Goal: Contribute content: Contribute content

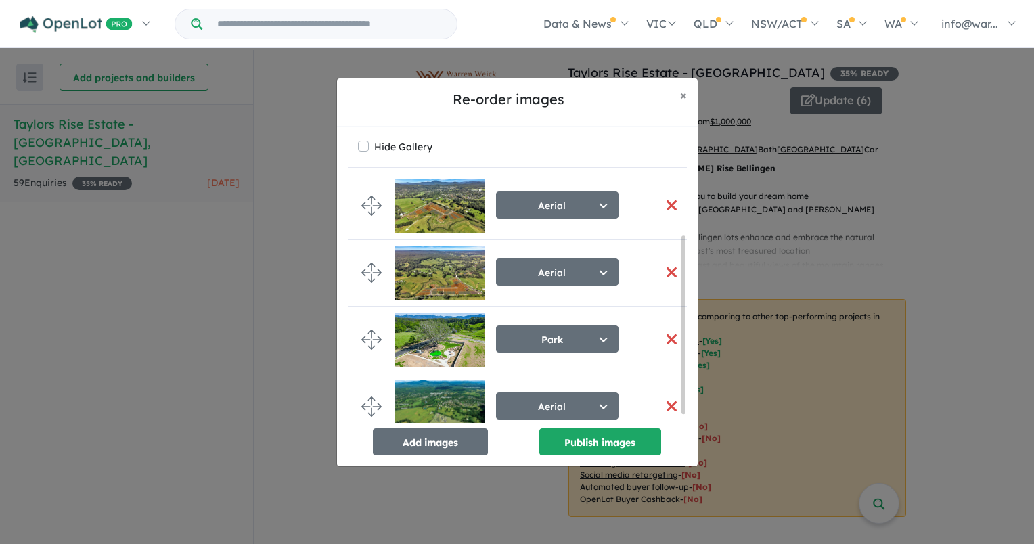
scroll to position [89, 0]
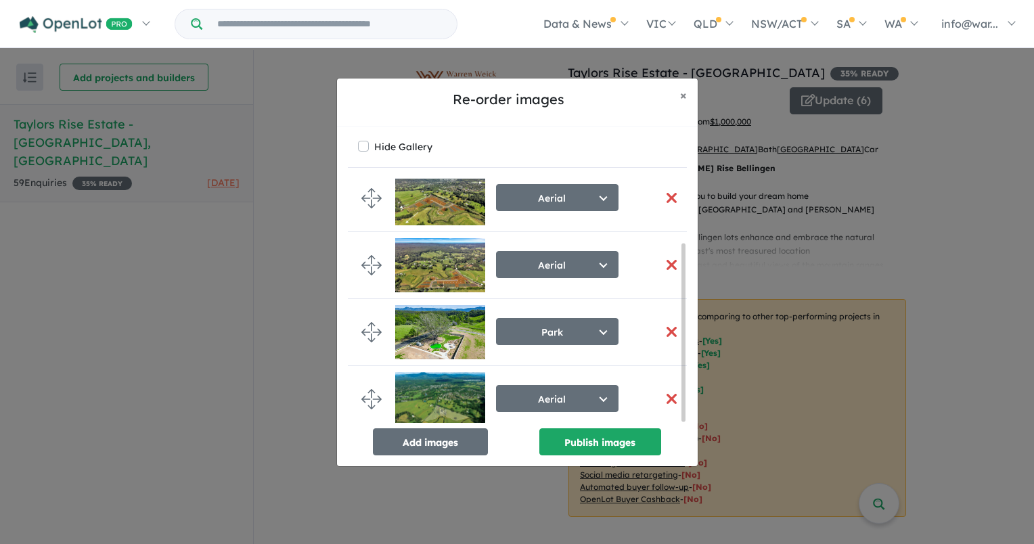
click at [662, 258] on button "button" at bounding box center [672, 264] width 28 height 29
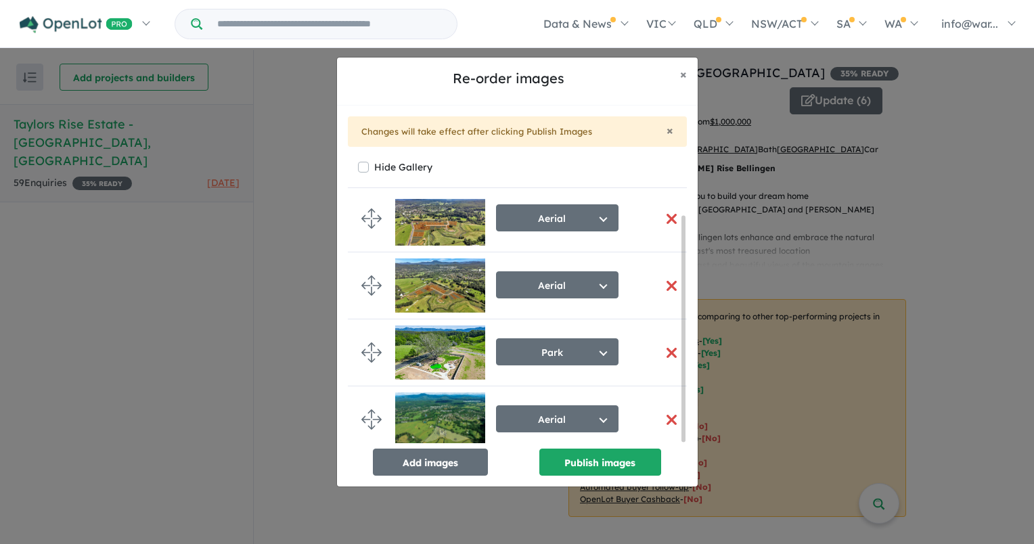
click at [664, 211] on button "button" at bounding box center [672, 218] width 28 height 29
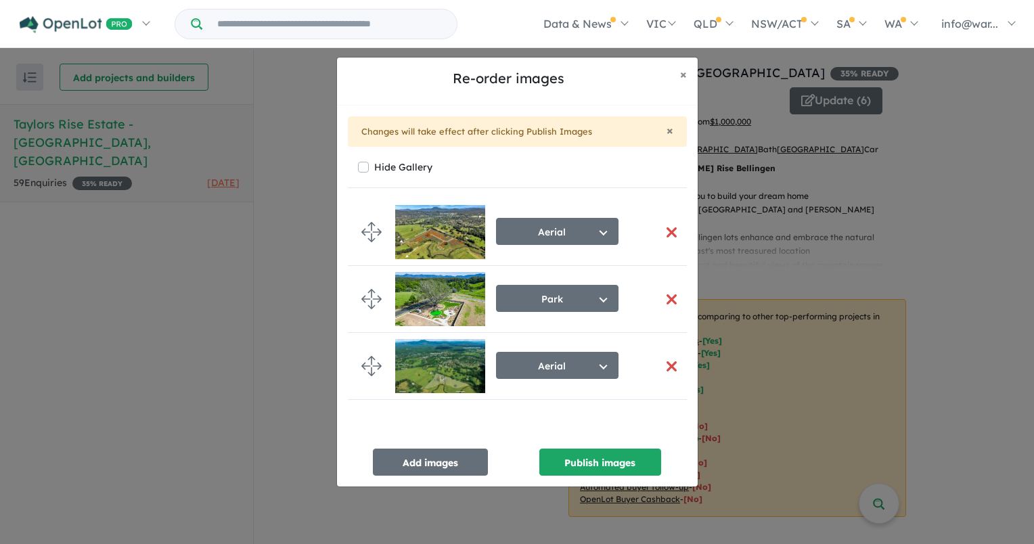
click at [668, 233] on button "button" at bounding box center [672, 232] width 28 height 29
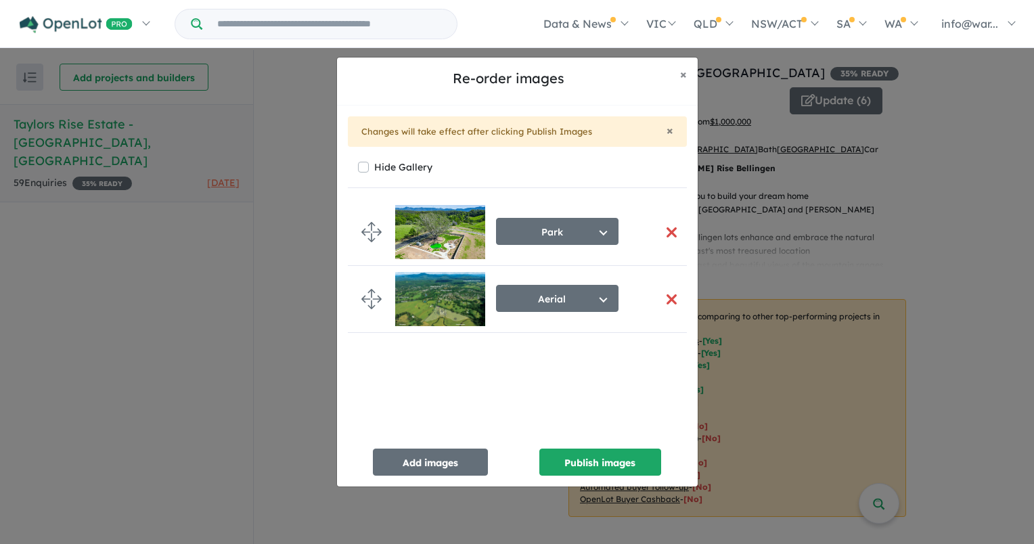
click at [667, 225] on button "button" at bounding box center [672, 232] width 28 height 29
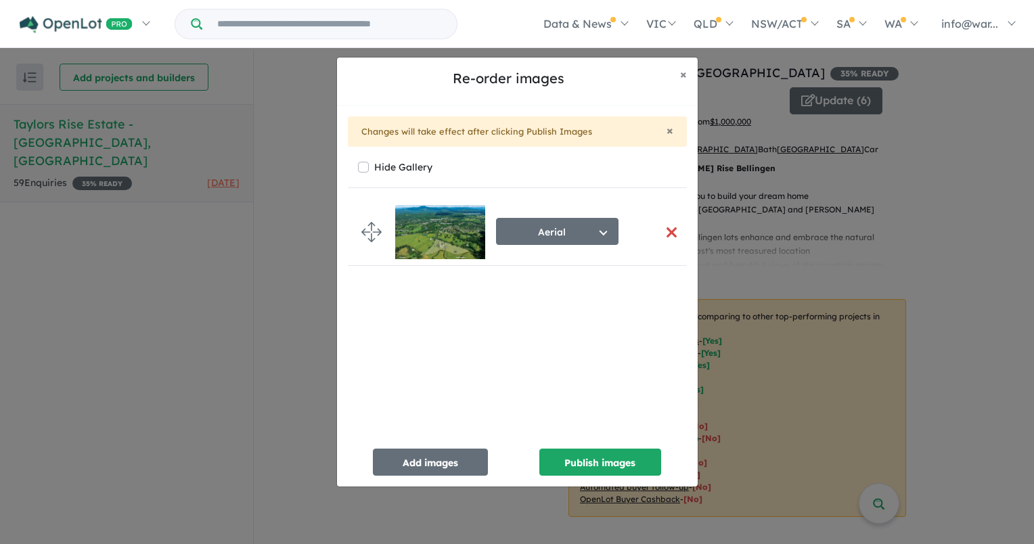
click at [667, 225] on button "button" at bounding box center [672, 232] width 28 height 29
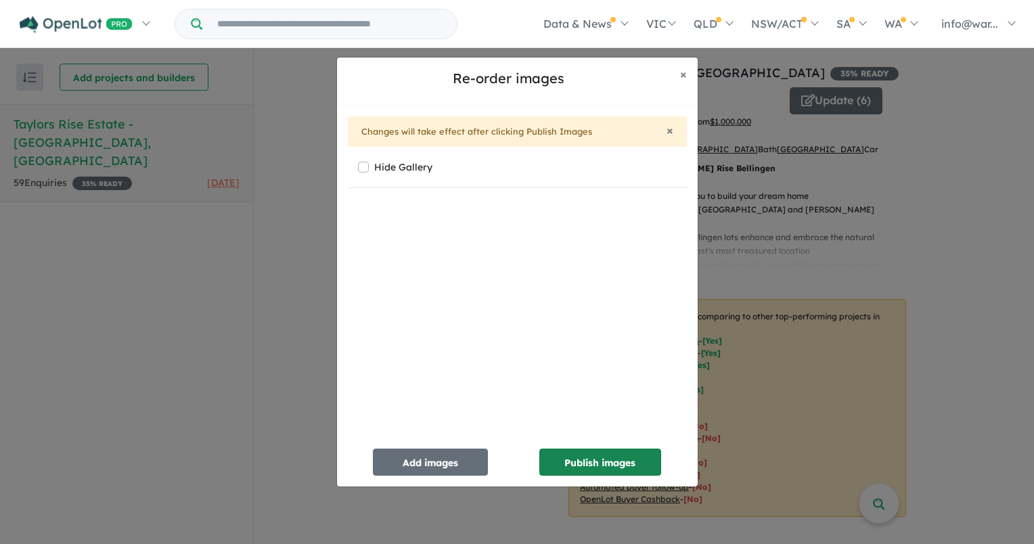
click at [571, 460] on button "Publish images" at bounding box center [600, 462] width 122 height 27
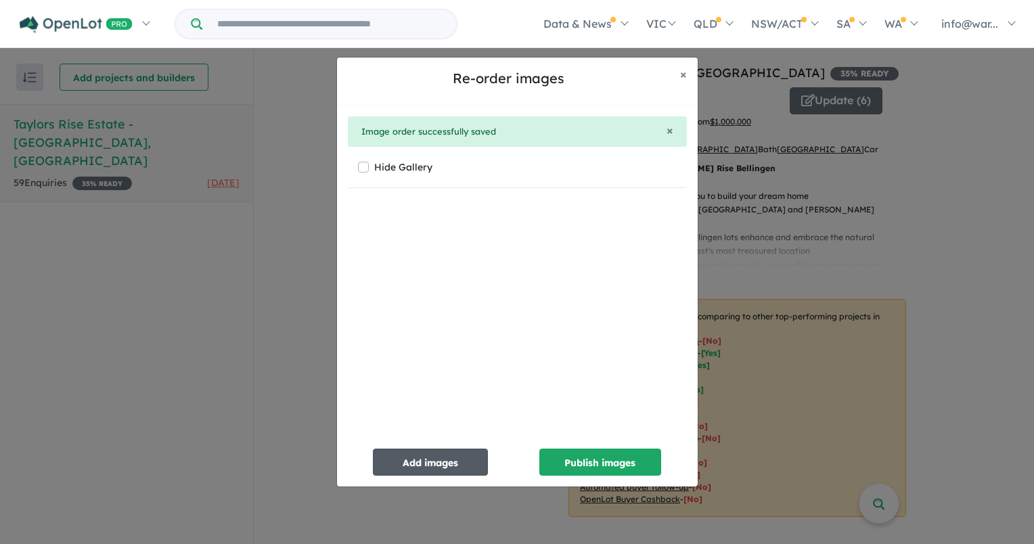
click at [449, 463] on button "Add images" at bounding box center [430, 462] width 115 height 27
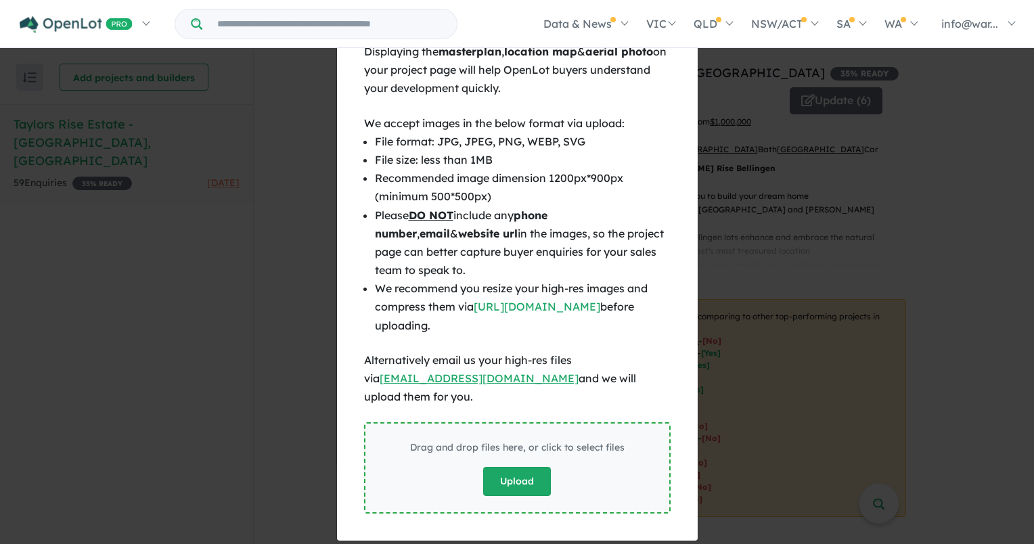
click at [505, 468] on button "Upload" at bounding box center [517, 481] width 68 height 29
click at [512, 467] on button "Upload" at bounding box center [517, 481] width 68 height 29
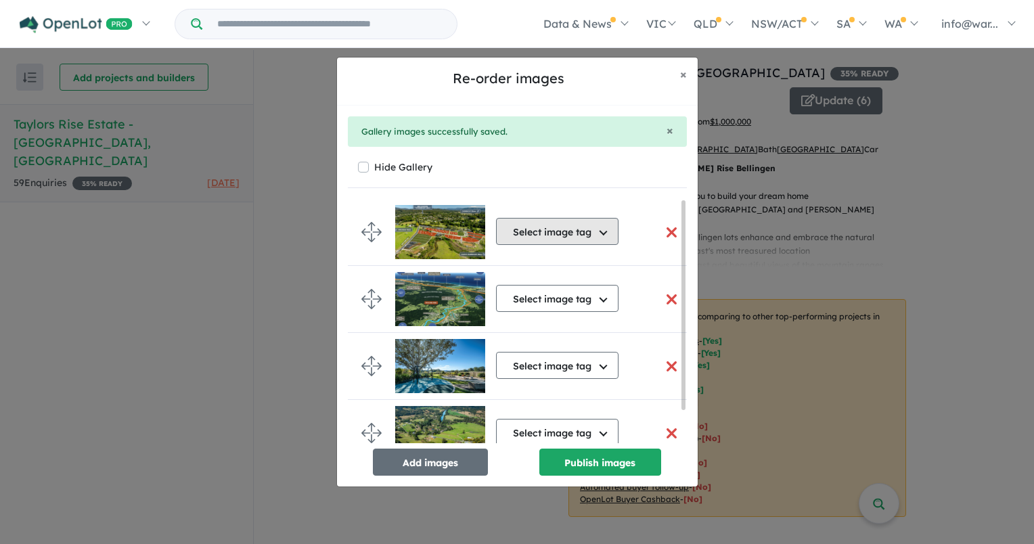
click at [532, 230] on button "Select image tag" at bounding box center [557, 231] width 122 height 27
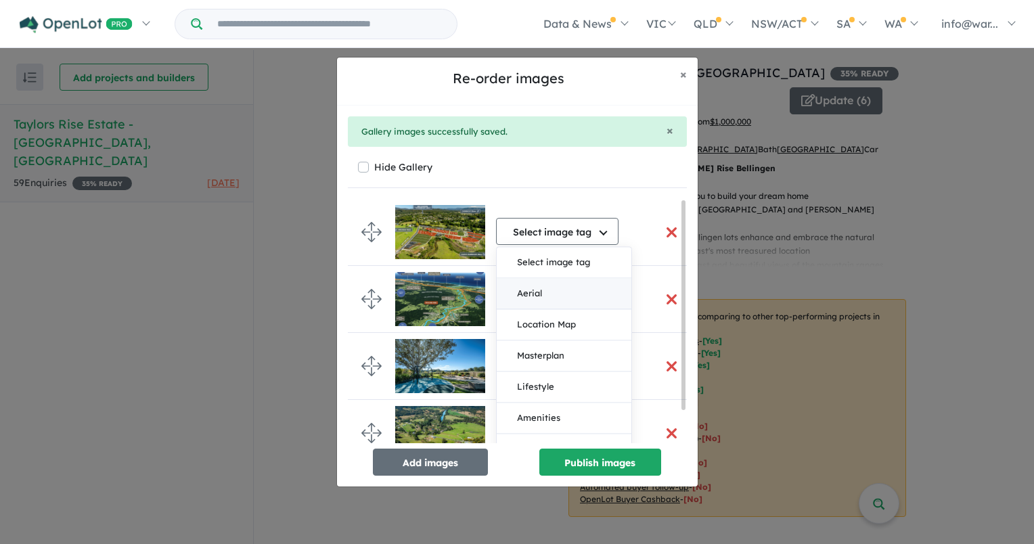
click at [545, 287] on button "Aerial" at bounding box center [564, 294] width 135 height 31
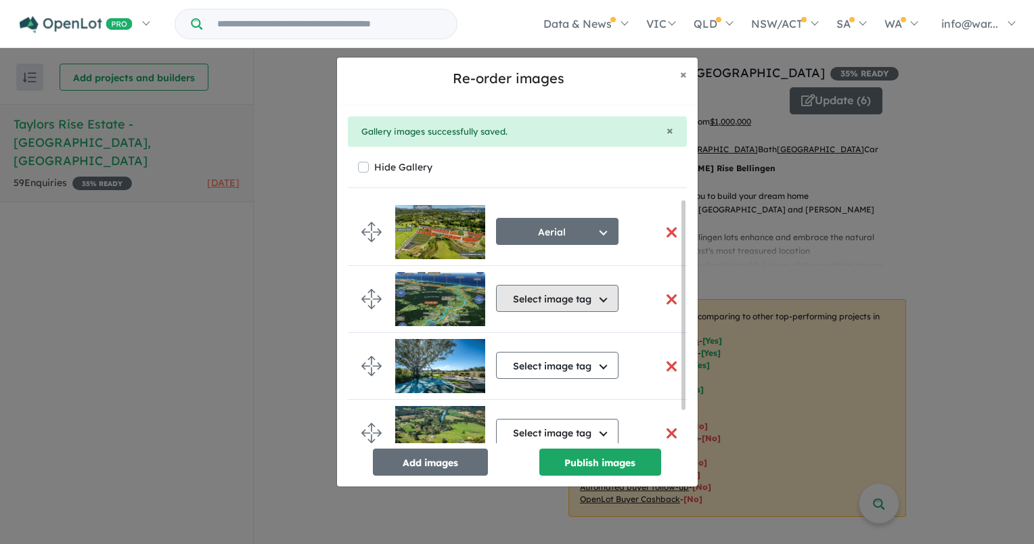
click at [547, 292] on button "Select image tag" at bounding box center [557, 298] width 122 height 27
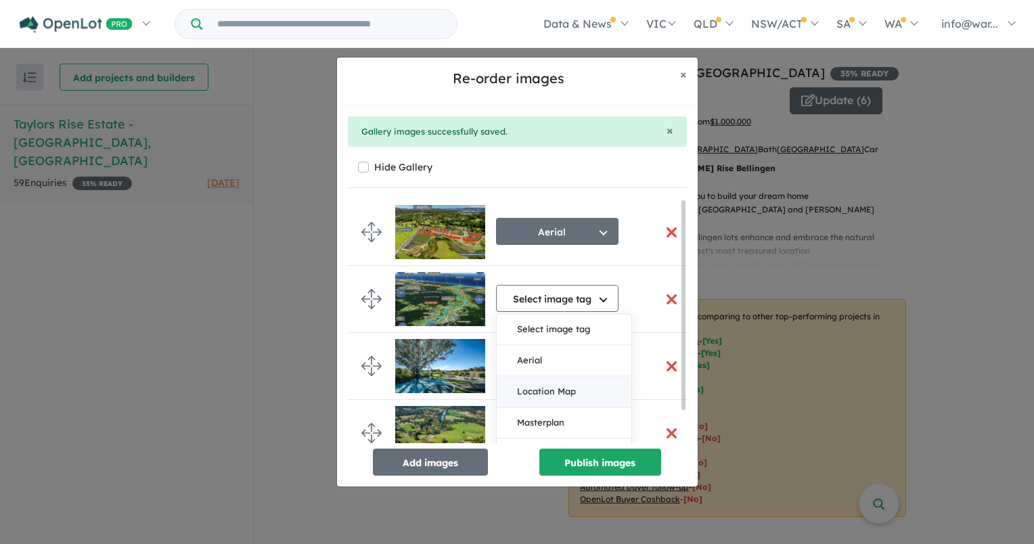
click at [570, 388] on button "Location Map" at bounding box center [564, 392] width 135 height 31
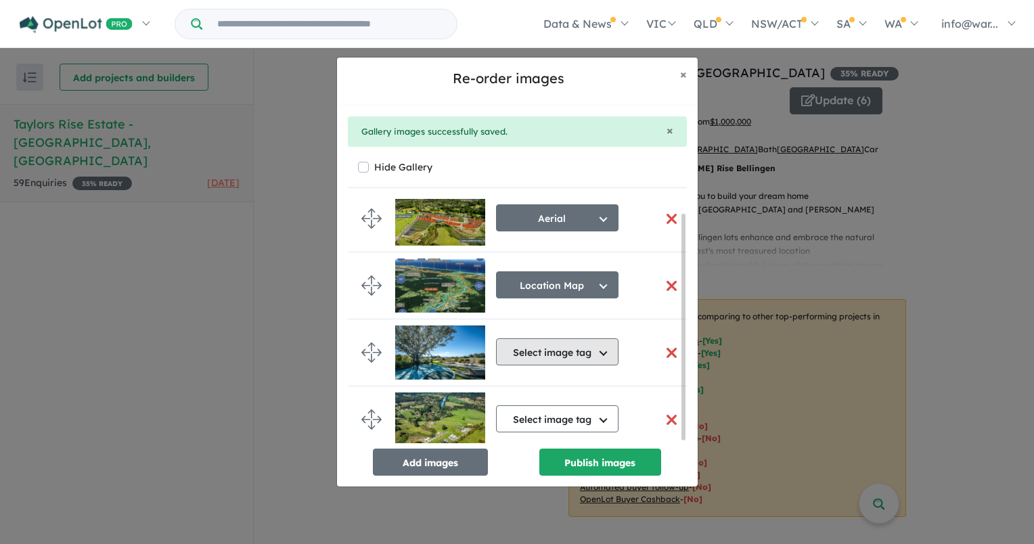
scroll to position [17, 0]
click at [547, 352] on button "Select image tag" at bounding box center [557, 351] width 122 height 27
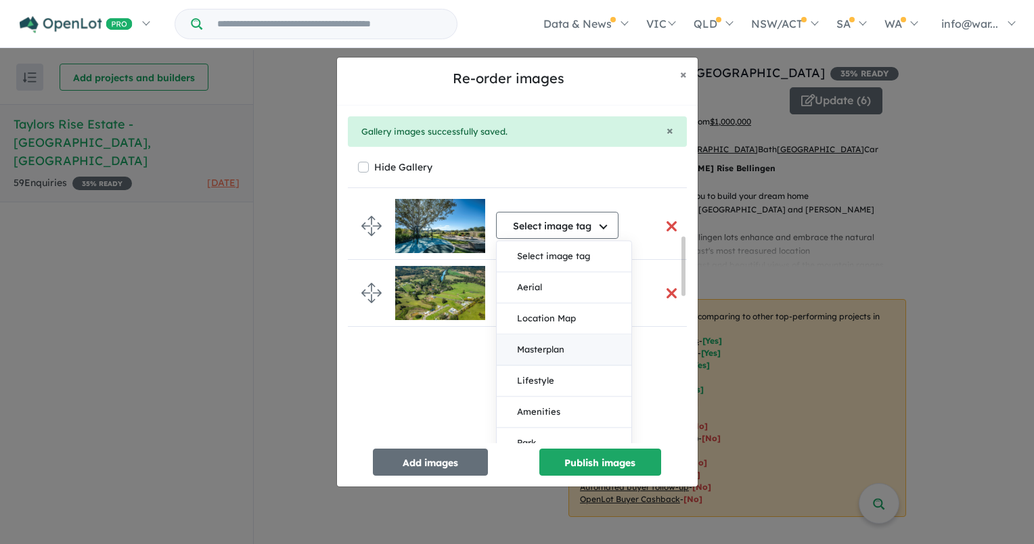
scroll to position [152, 0]
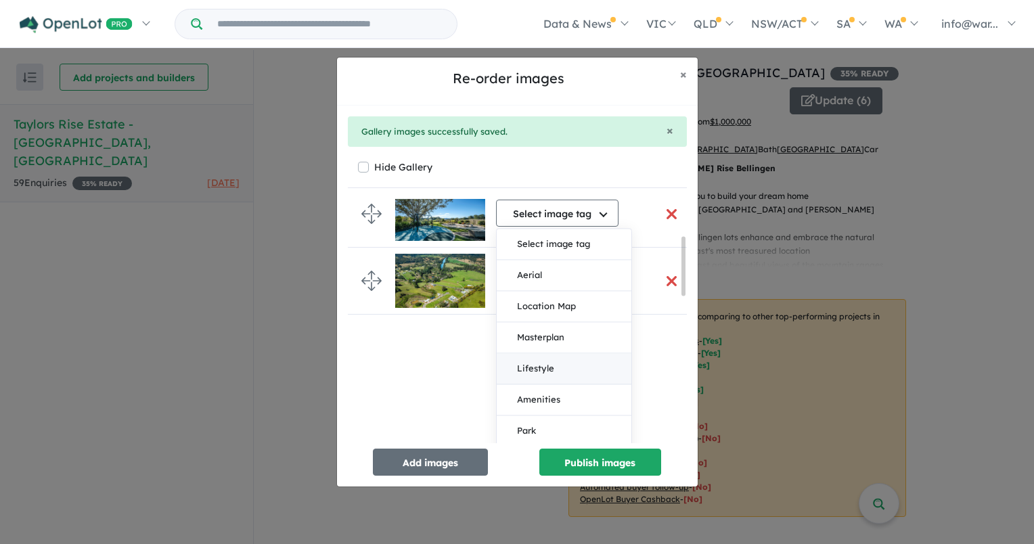
click at [549, 367] on button "Lifestyle" at bounding box center [564, 369] width 135 height 31
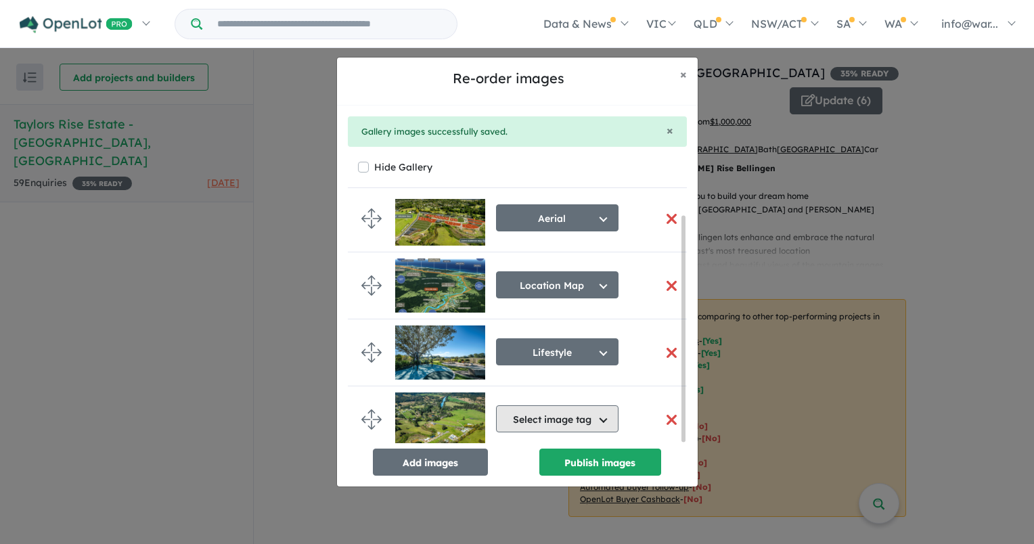
click at [549, 413] on button "Select image tag" at bounding box center [557, 418] width 122 height 27
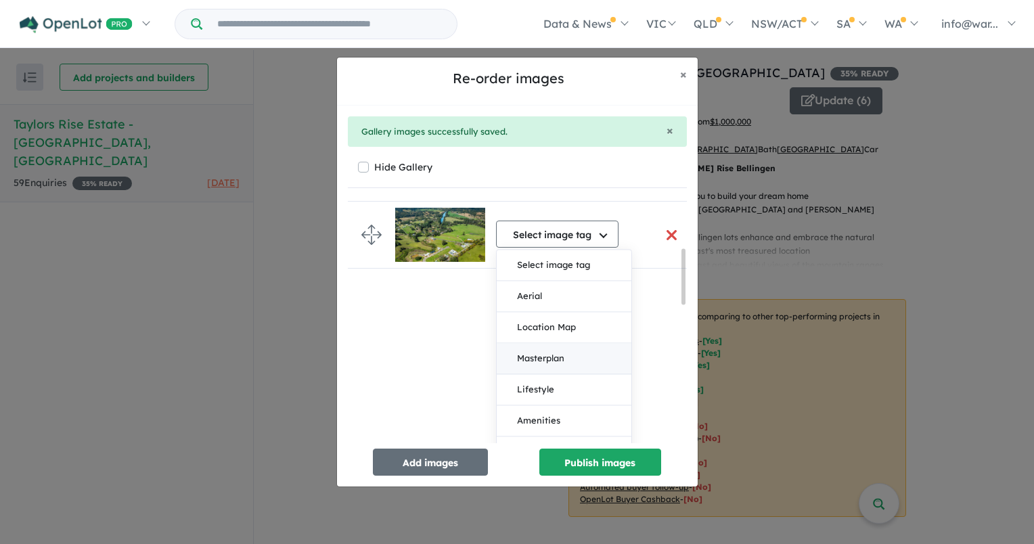
scroll to position [220, 0]
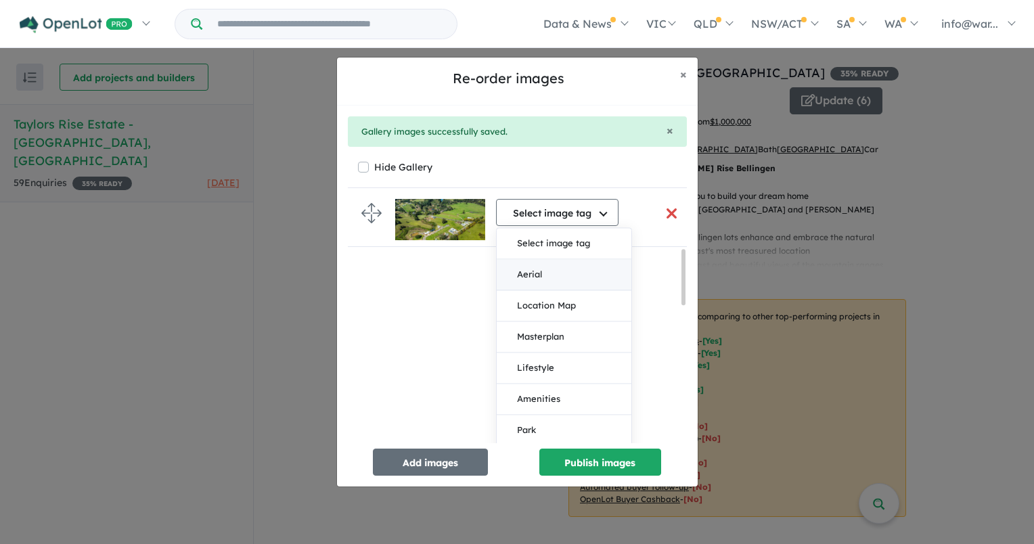
click at [554, 270] on button "Aerial" at bounding box center [564, 275] width 135 height 31
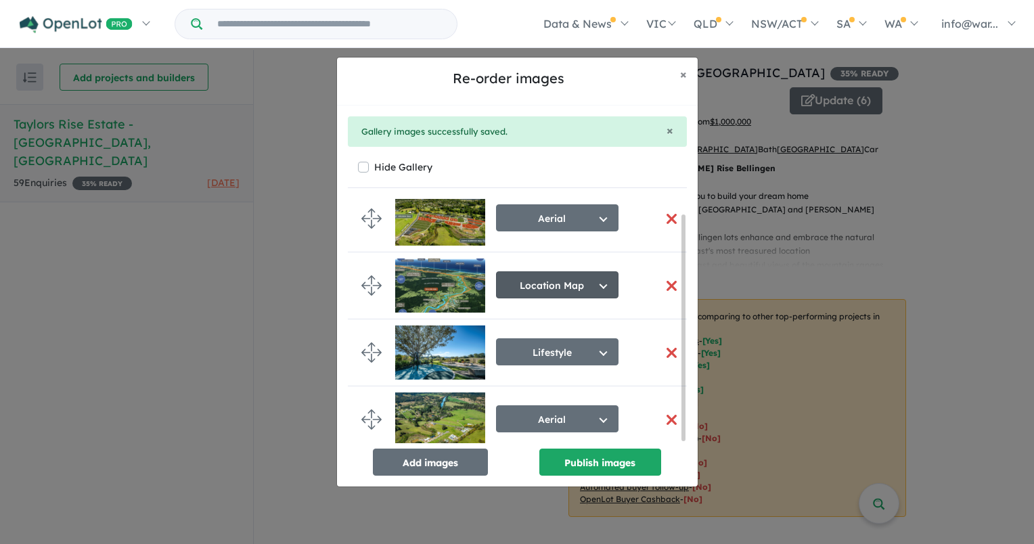
scroll to position [0, 0]
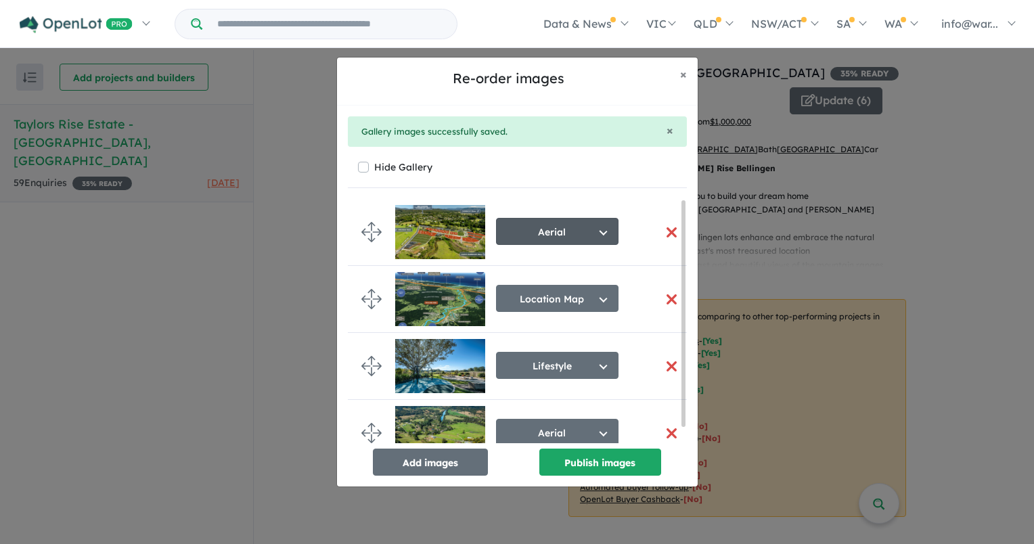
click at [562, 230] on button "Aerial" at bounding box center [557, 231] width 122 height 27
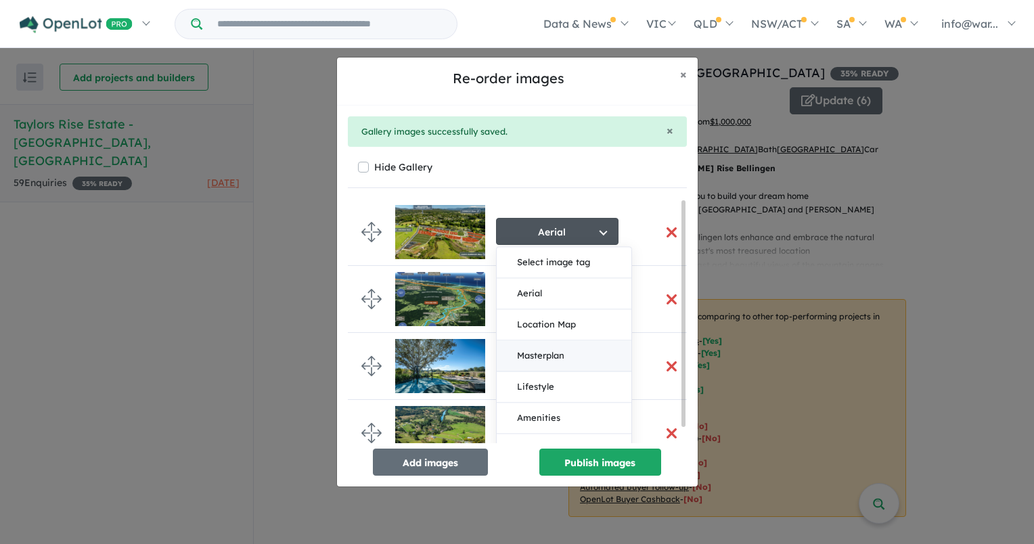
click at [560, 355] on button "Masterplan" at bounding box center [564, 356] width 135 height 31
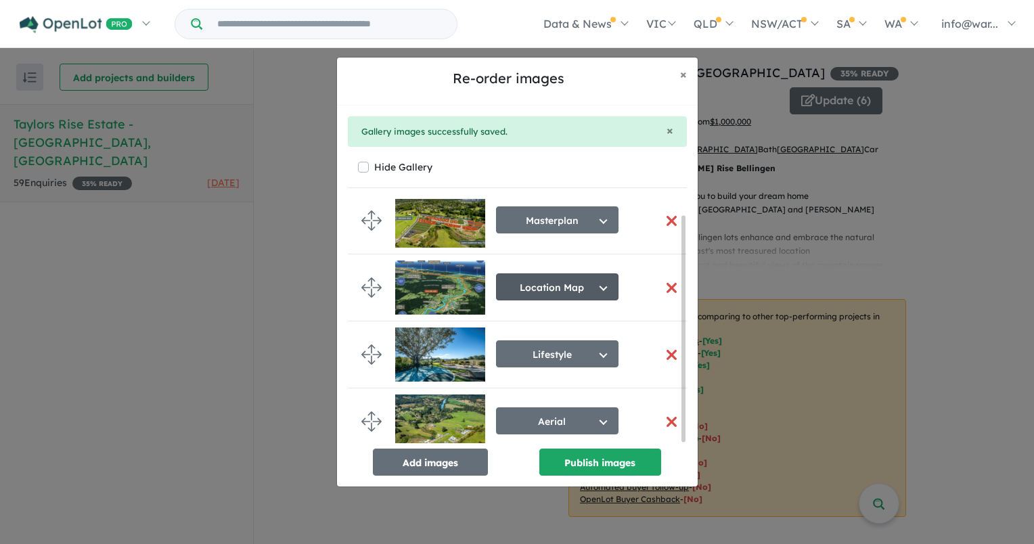
scroll to position [17, 0]
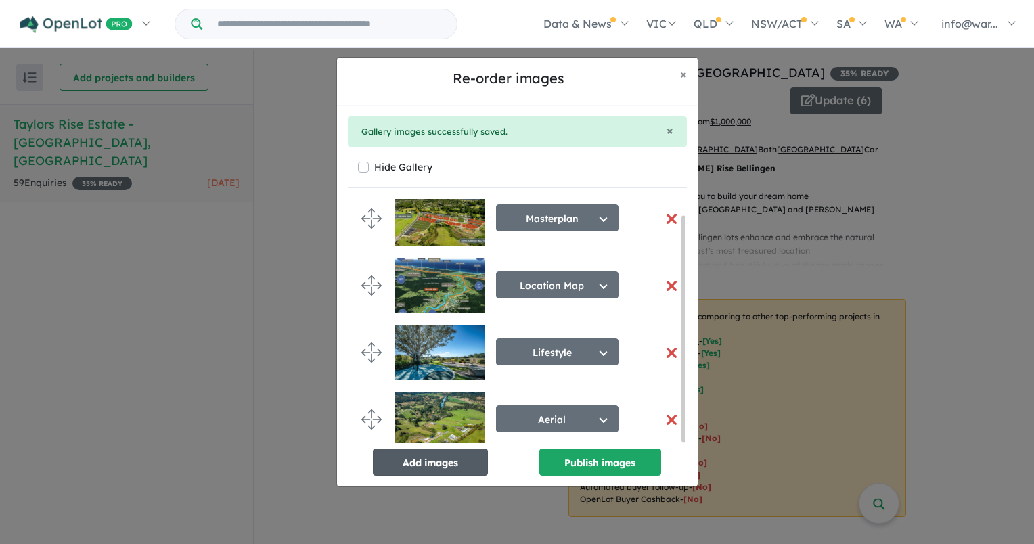
click at [432, 466] on button "Add images" at bounding box center [430, 462] width 115 height 27
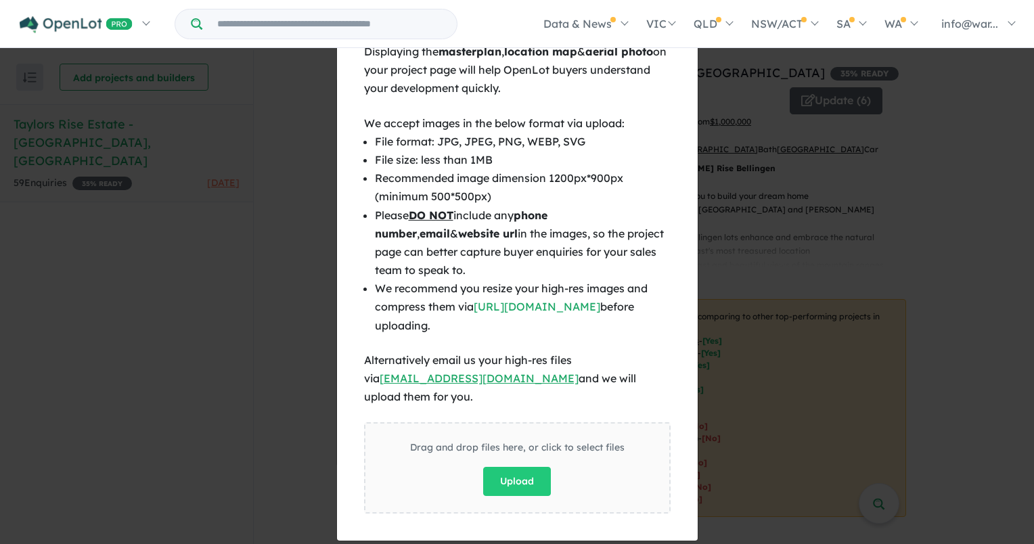
click at [705, 187] on div "× Close Displaying the masterplan , location map & aerial photo on your project…" at bounding box center [517, 272] width 1034 height 544
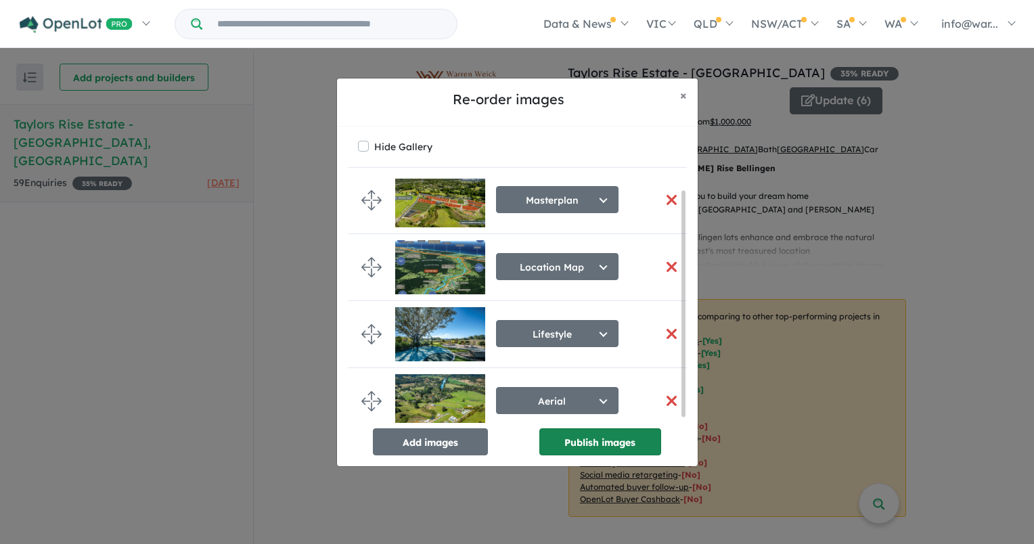
click at [618, 438] on button "Publish images" at bounding box center [600, 441] width 122 height 27
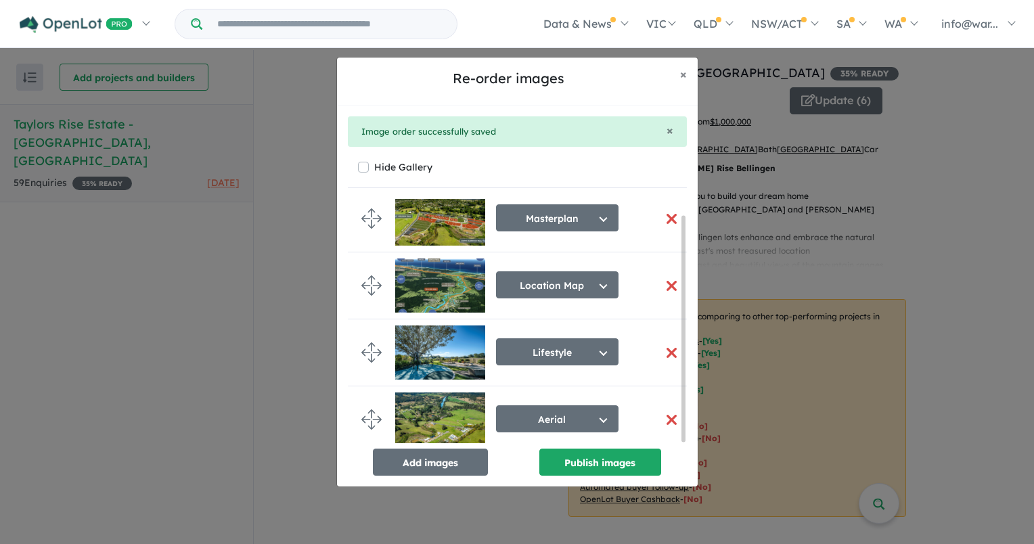
scroll to position [17, 0]
click at [459, 457] on button "Add images" at bounding box center [430, 462] width 115 height 27
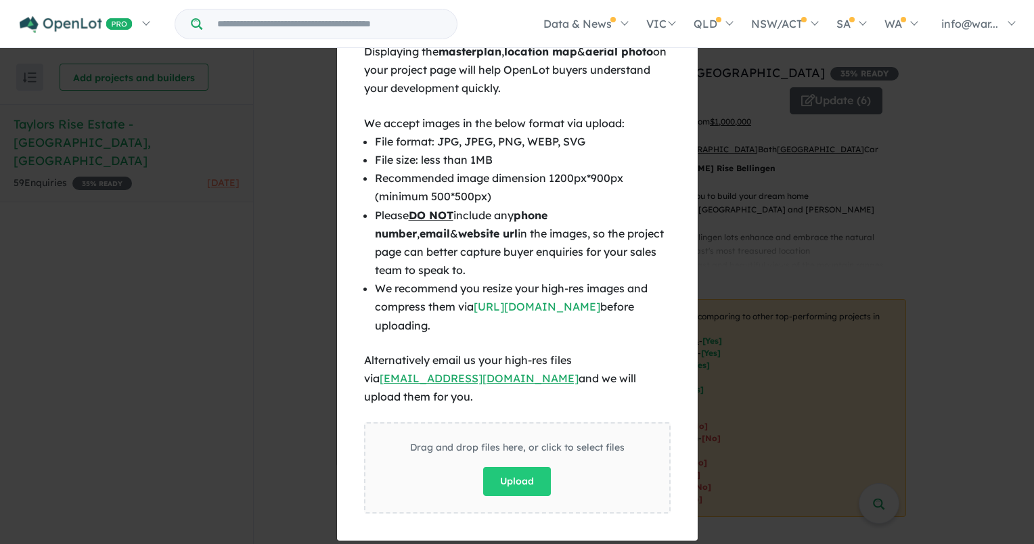
scroll to position [14, 0]
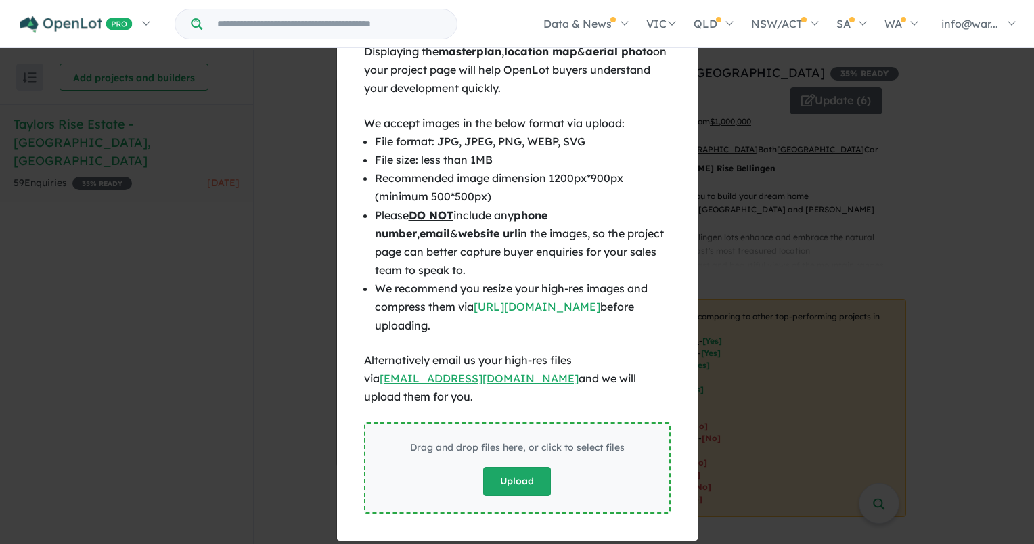
click at [519, 467] on button "Upload" at bounding box center [517, 481] width 68 height 29
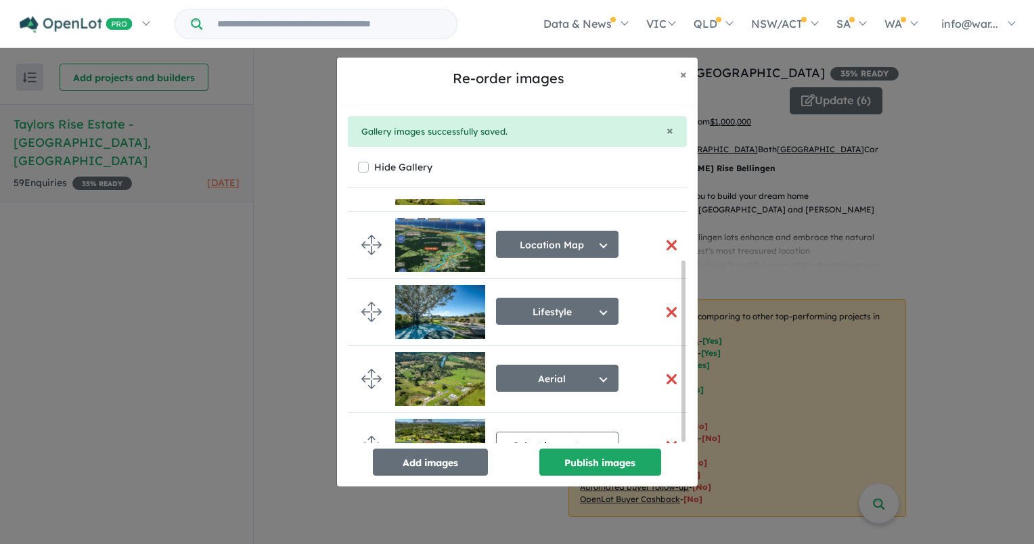
scroll to position [84, 0]
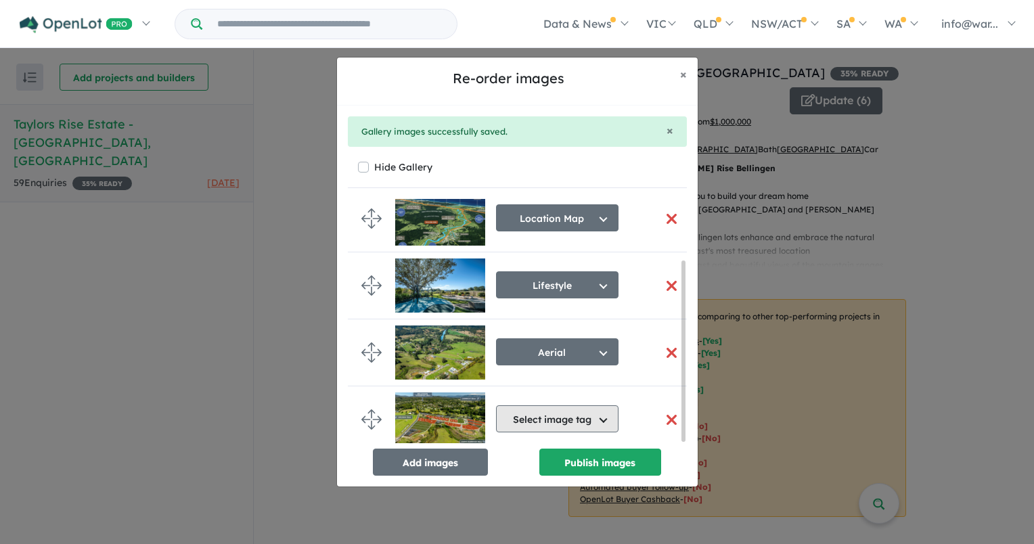
click at [560, 413] on button "Select image tag" at bounding box center [557, 418] width 122 height 27
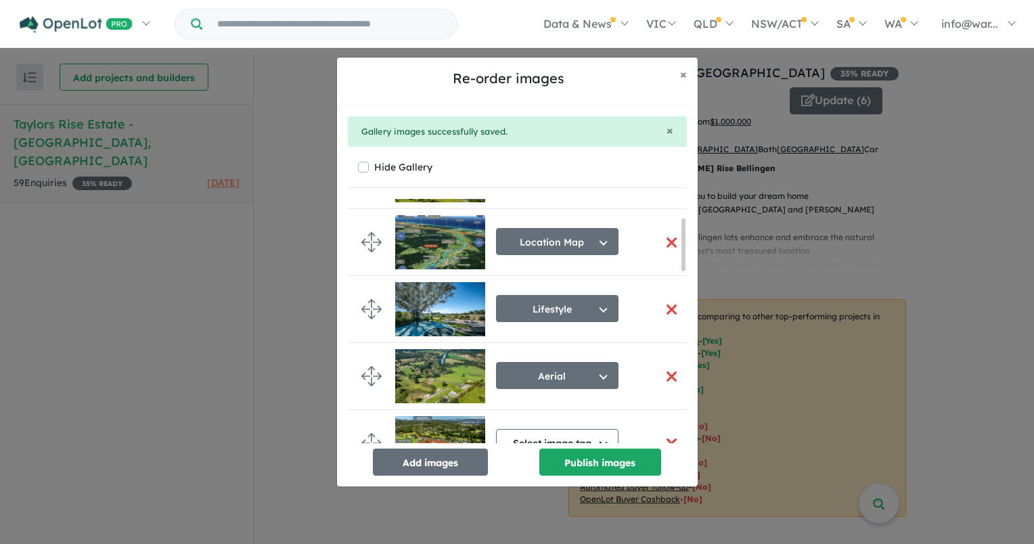
scroll to position [89, 0]
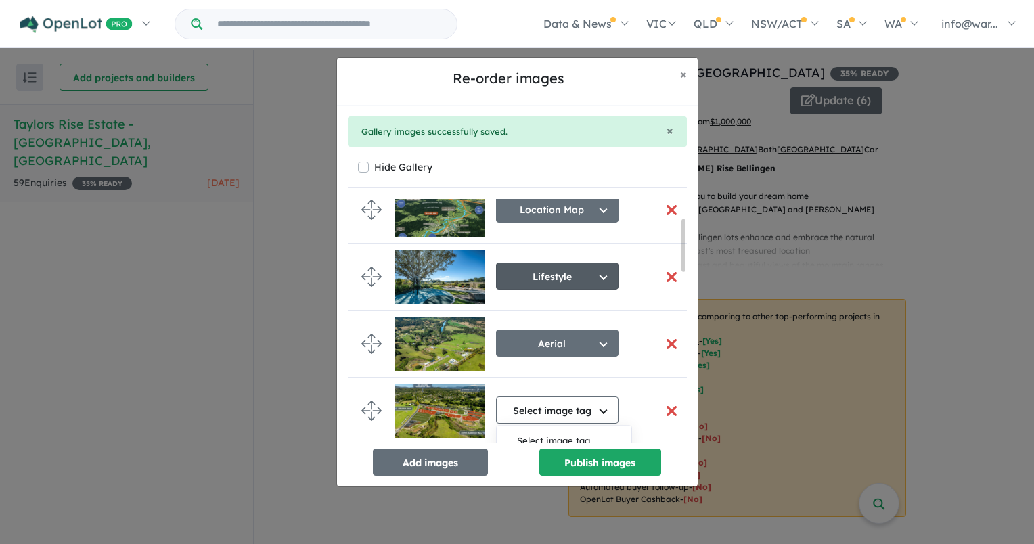
click at [587, 284] on button "Lifestyle" at bounding box center [557, 276] width 122 height 27
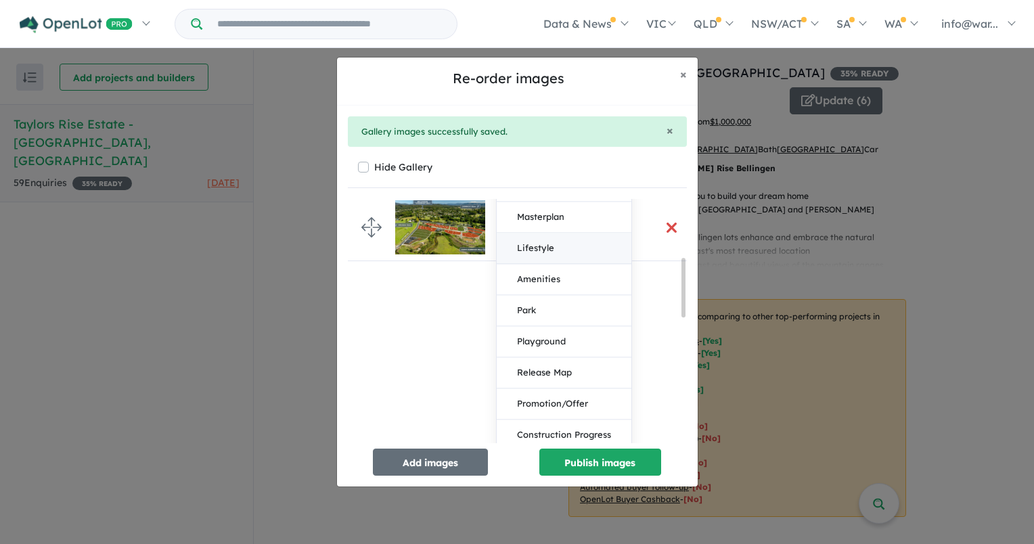
scroll to position [292, 0]
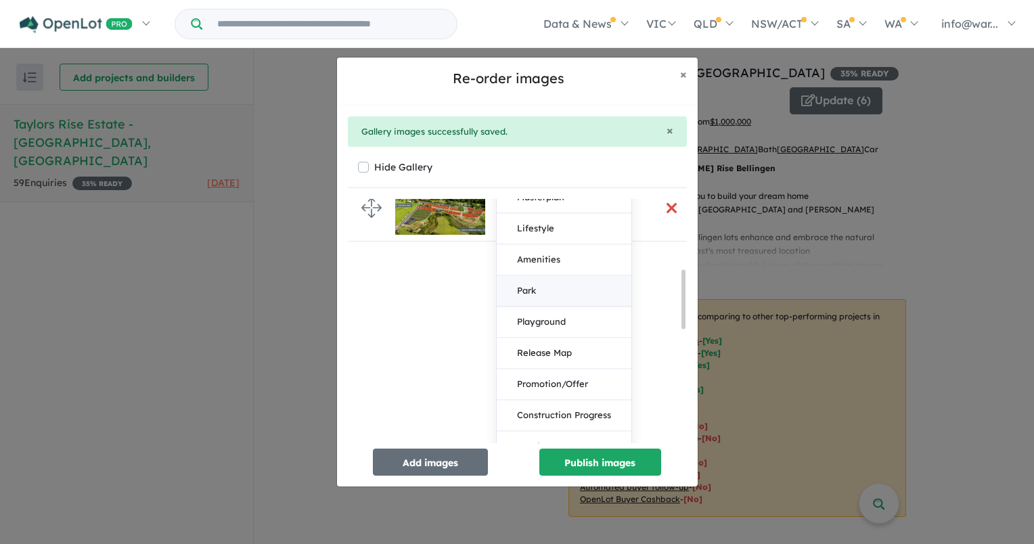
click at [547, 290] on button "Park" at bounding box center [564, 291] width 135 height 31
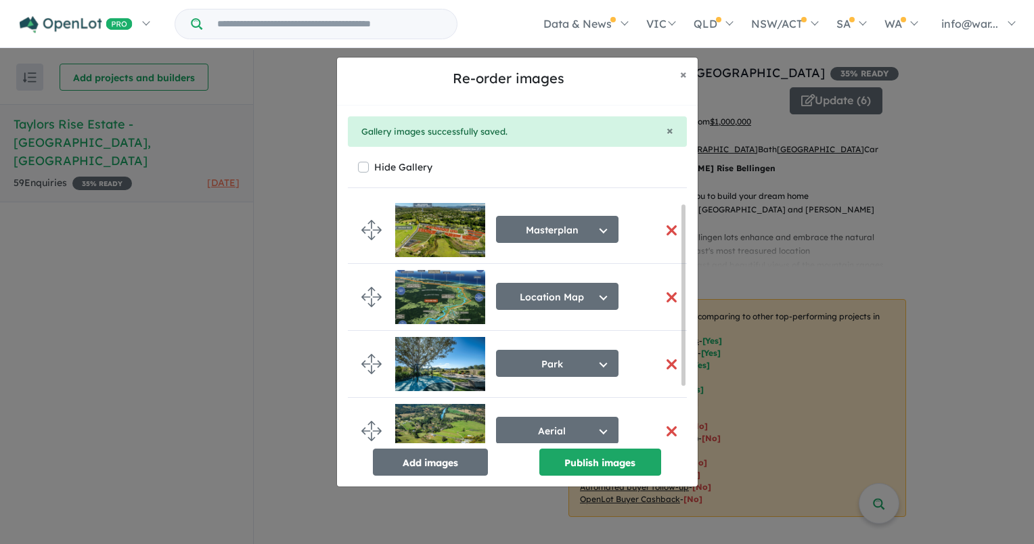
scroll to position [0, 0]
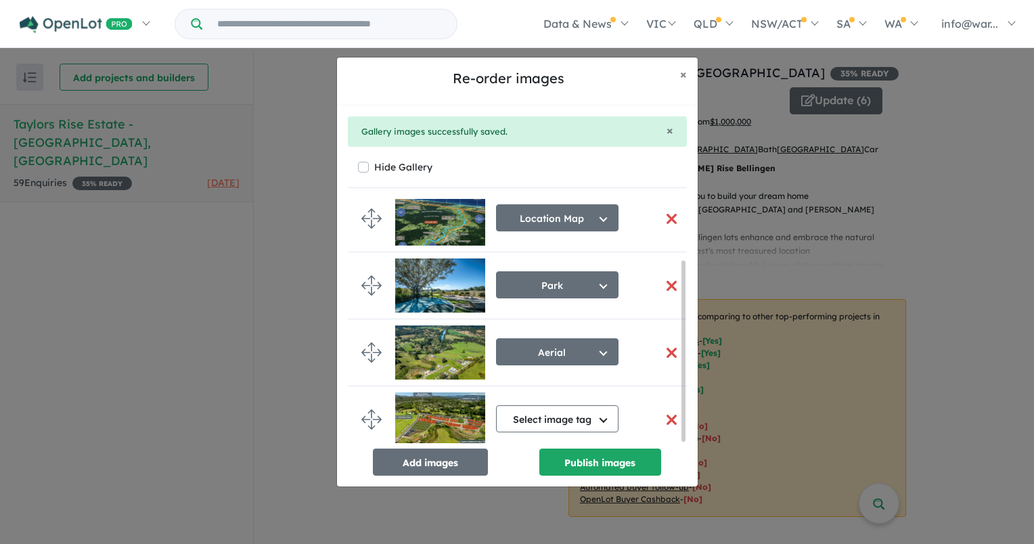
click at [668, 418] on button "button" at bounding box center [672, 419] width 28 height 29
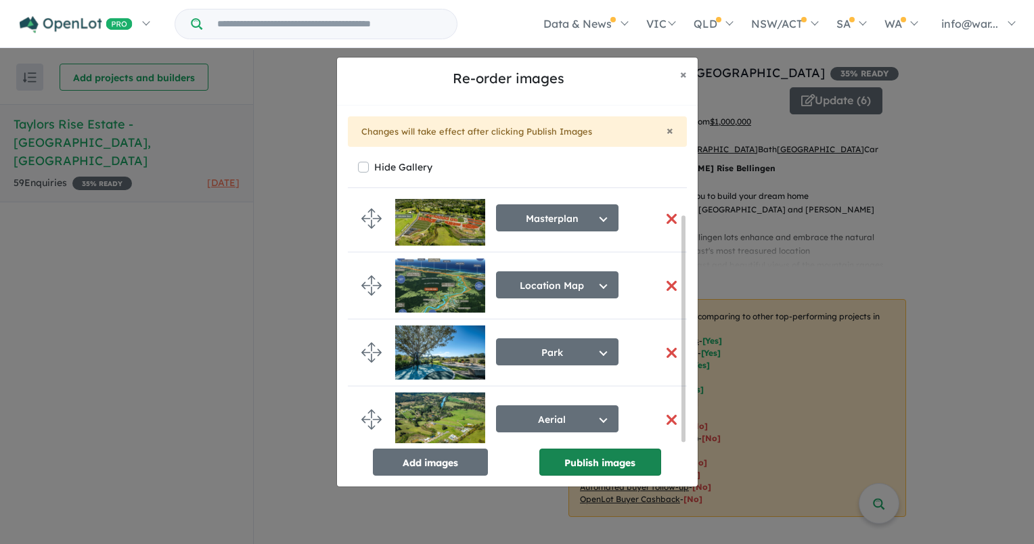
click at [637, 461] on button "Publish images" at bounding box center [600, 462] width 122 height 27
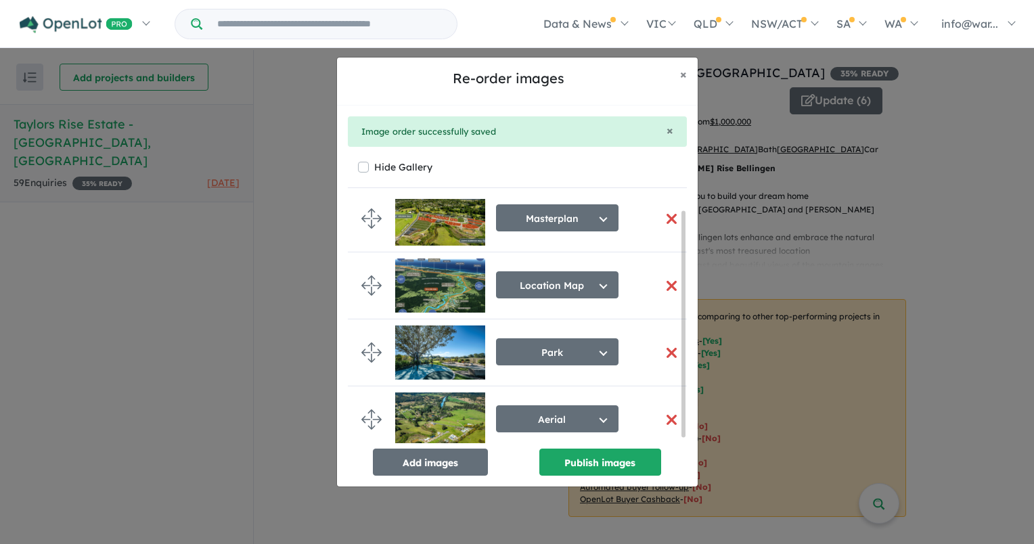
scroll to position [12, 0]
